Goal: Task Accomplishment & Management: Manage account settings

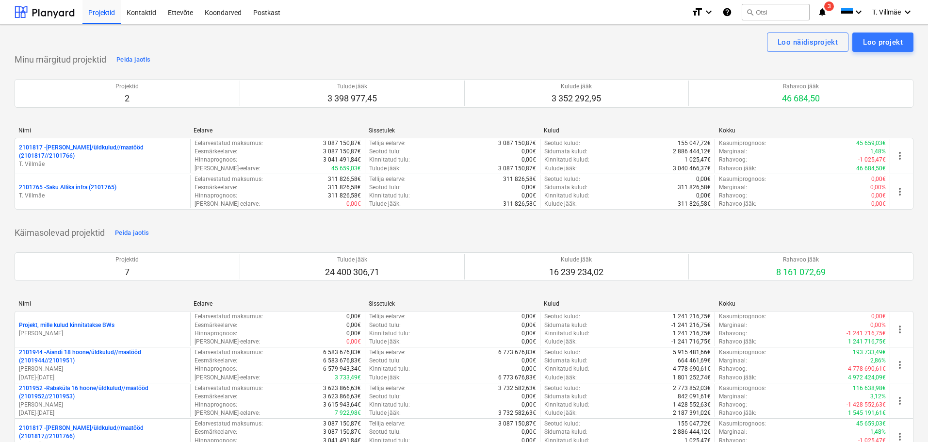
click at [823, 11] on icon "notifications" at bounding box center [822, 12] width 10 height 12
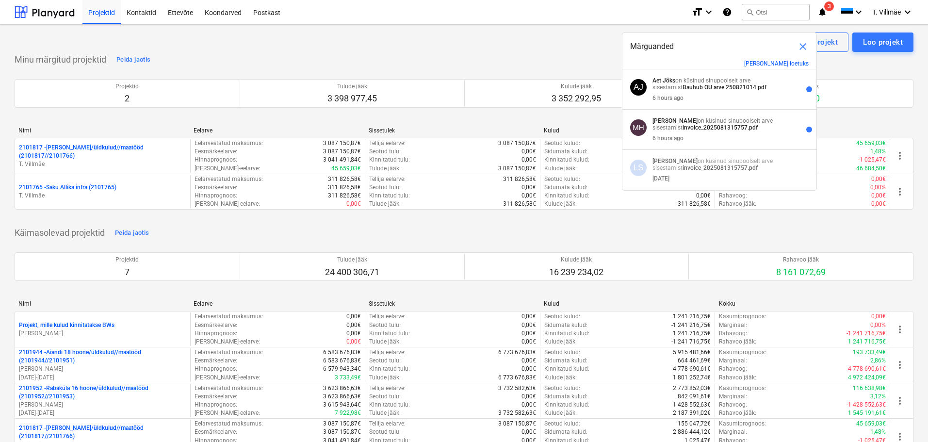
click at [802, 49] on span "close" at bounding box center [803, 47] width 12 height 12
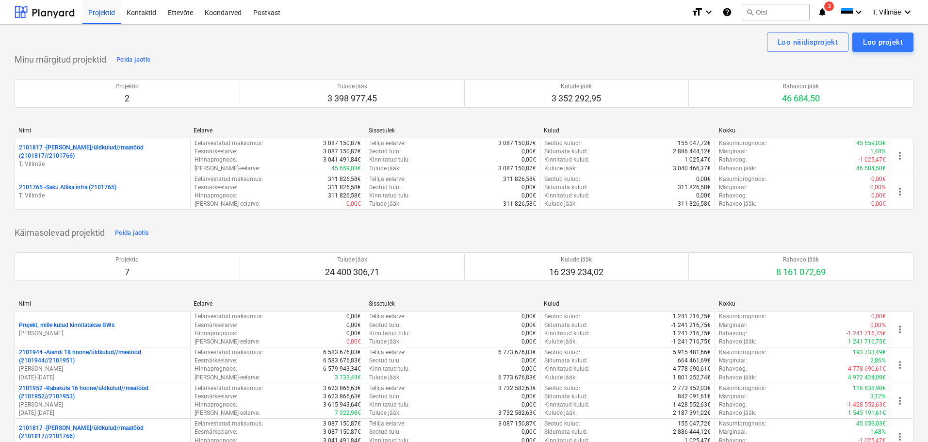
click at [821, 10] on icon "notifications" at bounding box center [822, 12] width 10 height 12
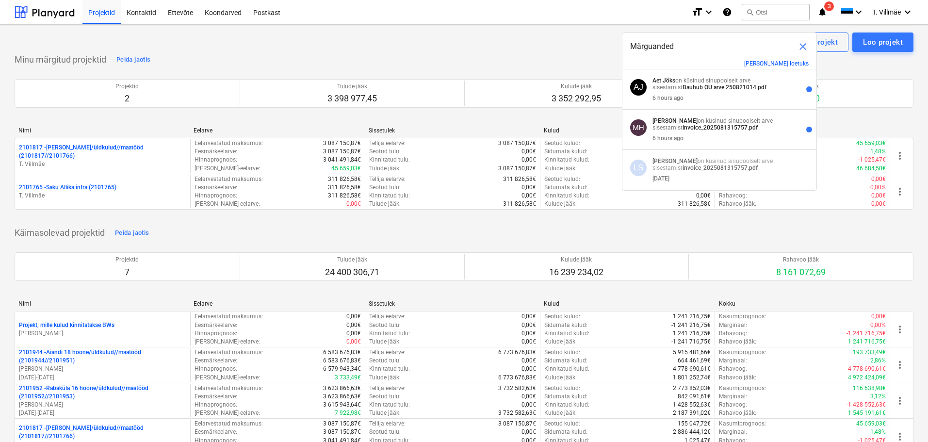
click at [804, 46] on span "close" at bounding box center [803, 47] width 12 height 12
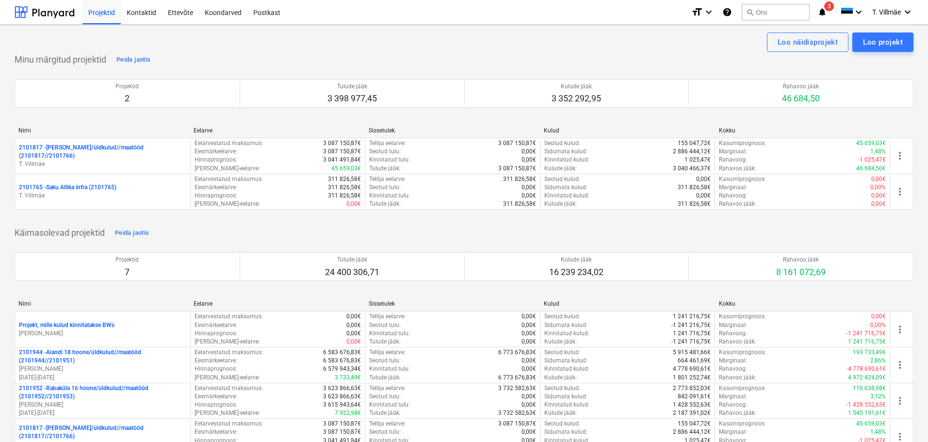
click at [820, 10] on icon "notifications" at bounding box center [822, 12] width 10 height 12
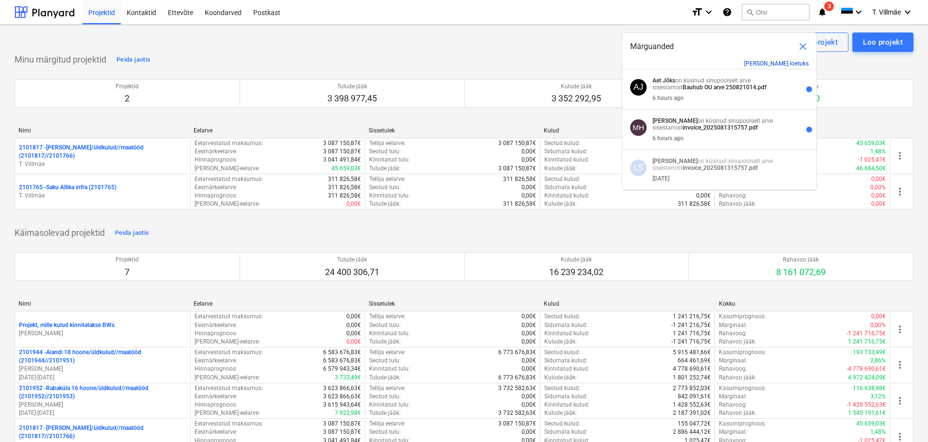
click at [795, 64] on button "[PERSON_NAME] loetuks" at bounding box center [776, 63] width 65 height 7
click at [801, 49] on span "close" at bounding box center [803, 47] width 12 height 12
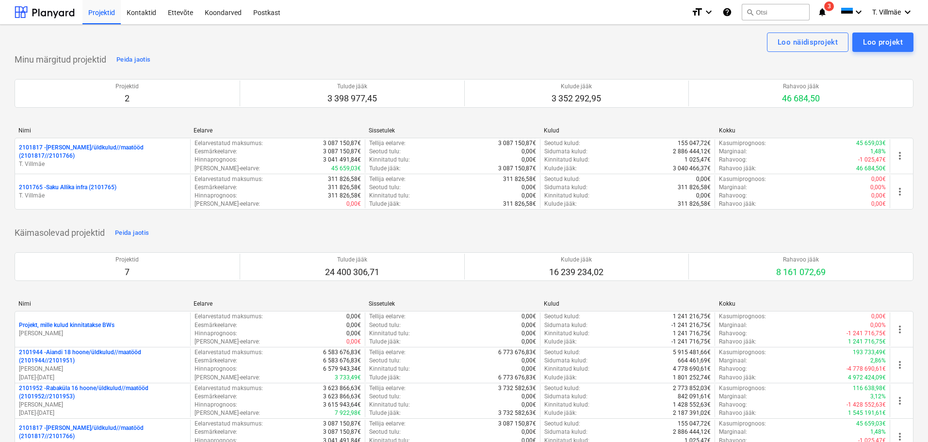
click at [821, 17] on icon "notifications" at bounding box center [822, 12] width 10 height 12
click at [825, 14] on icon "notifications" at bounding box center [822, 12] width 10 height 12
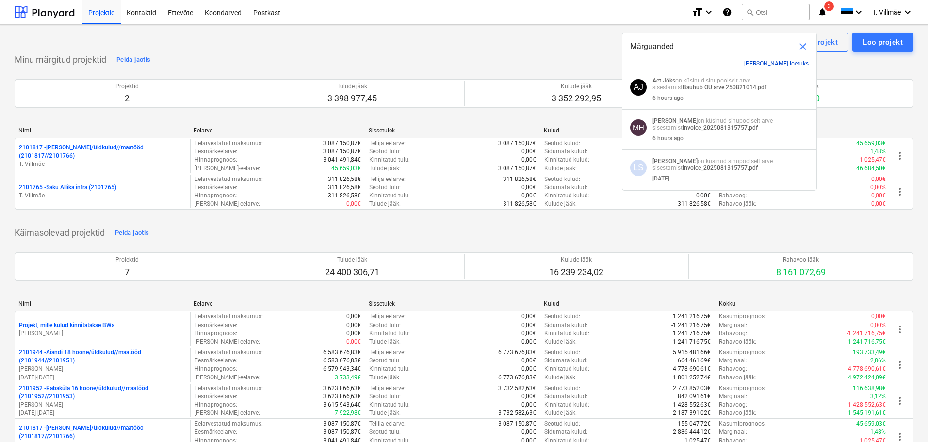
click at [794, 61] on button "[PERSON_NAME] loetuks" at bounding box center [776, 63] width 65 height 7
click at [803, 44] on span "close" at bounding box center [803, 47] width 12 height 12
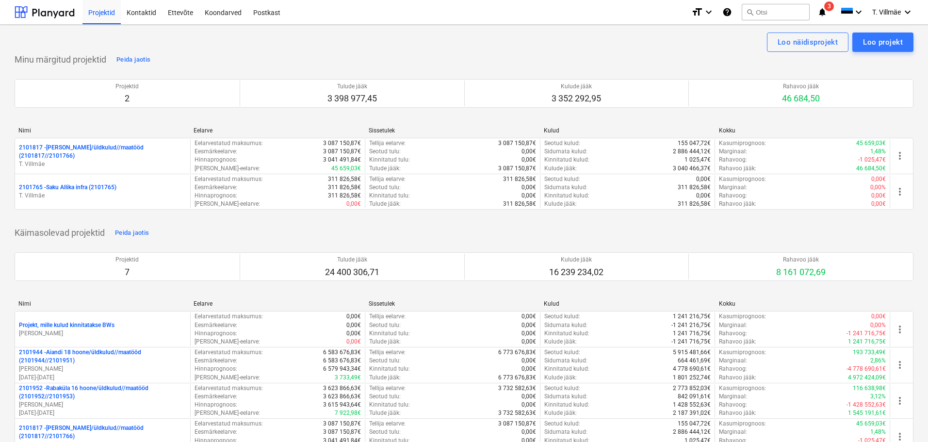
drag, startPoint x: 822, startPoint y: 16, endPoint x: 625, endPoint y: 41, distance: 198.5
click at [625, 41] on div "Loo näidisprojekt Loo projekt" at bounding box center [464, 41] width 899 height 19
click at [821, 15] on icon "notifications" at bounding box center [822, 12] width 10 height 12
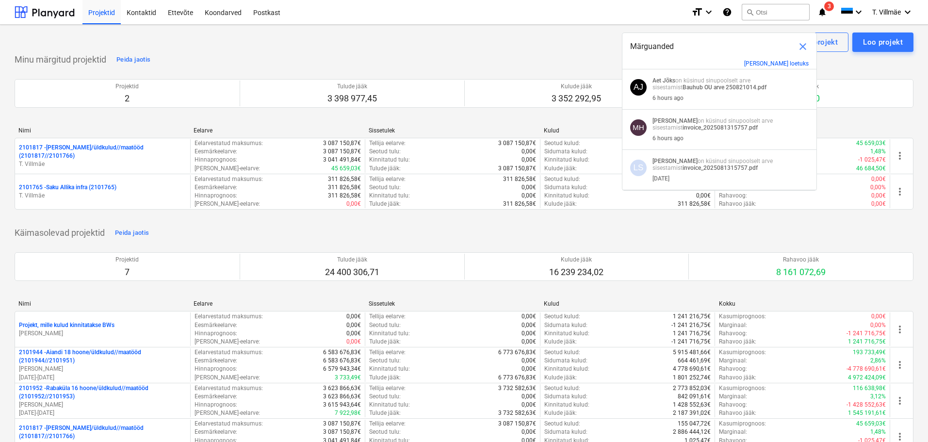
click at [802, 46] on span "close" at bounding box center [803, 47] width 12 height 12
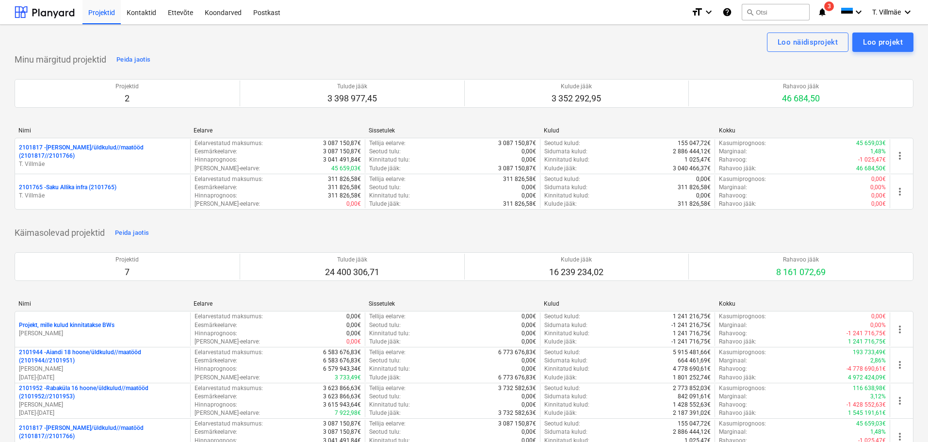
click at [823, 11] on icon "notifications" at bounding box center [822, 12] width 10 height 12
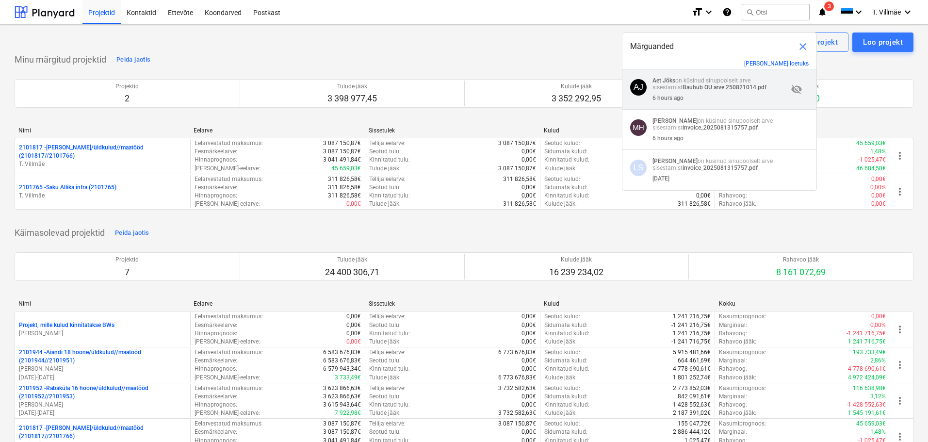
click at [791, 88] on span "visibility_off" at bounding box center [797, 89] width 12 height 12
click at [794, 93] on span "visibility" at bounding box center [797, 89] width 12 height 12
click at [801, 47] on span "close" at bounding box center [803, 47] width 12 height 12
